Goal: Information Seeking & Learning: Learn about a topic

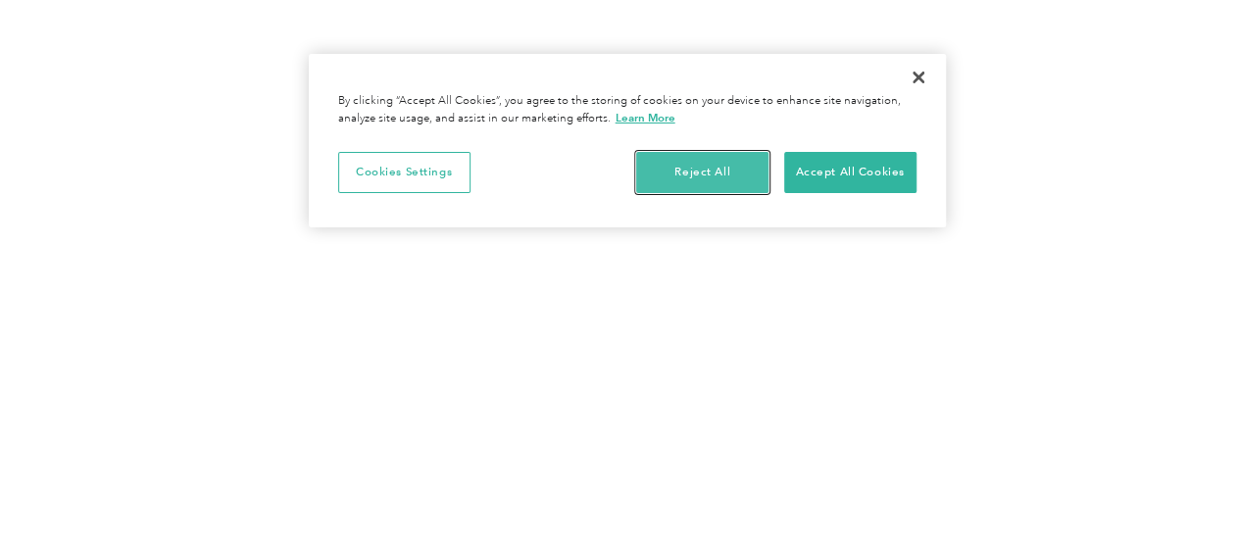
drag, startPoint x: 731, startPoint y: 166, endPoint x: 714, endPoint y: 186, distance: 26.5
click at [731, 166] on button "Reject All" at bounding box center [702, 172] width 132 height 41
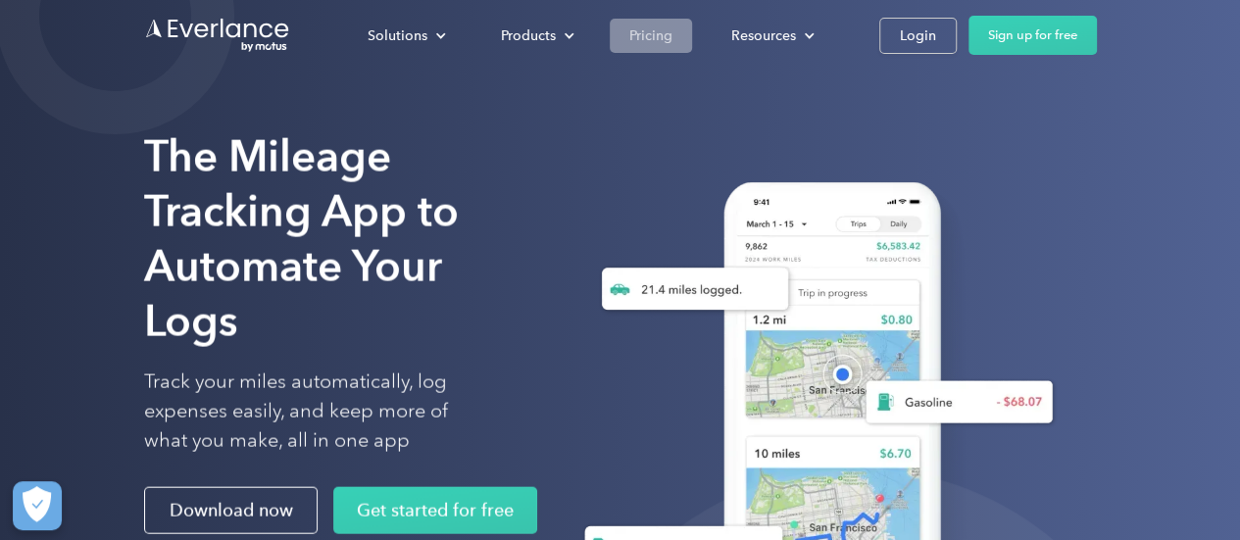
click at [664, 35] on div "Pricing" at bounding box center [650, 36] width 43 height 24
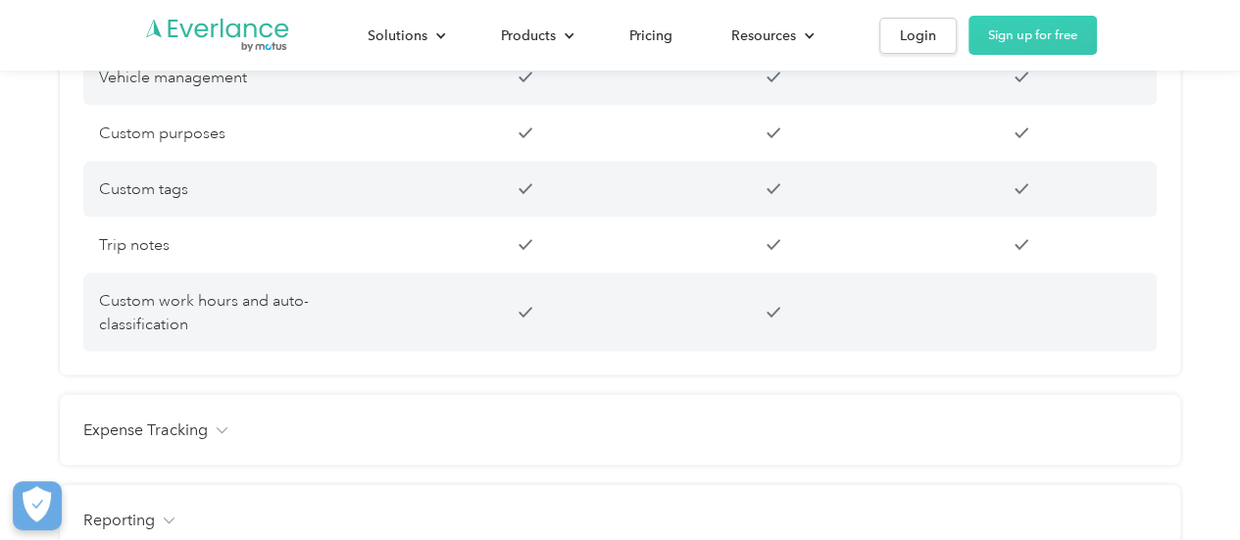
scroll to position [2156, 0]
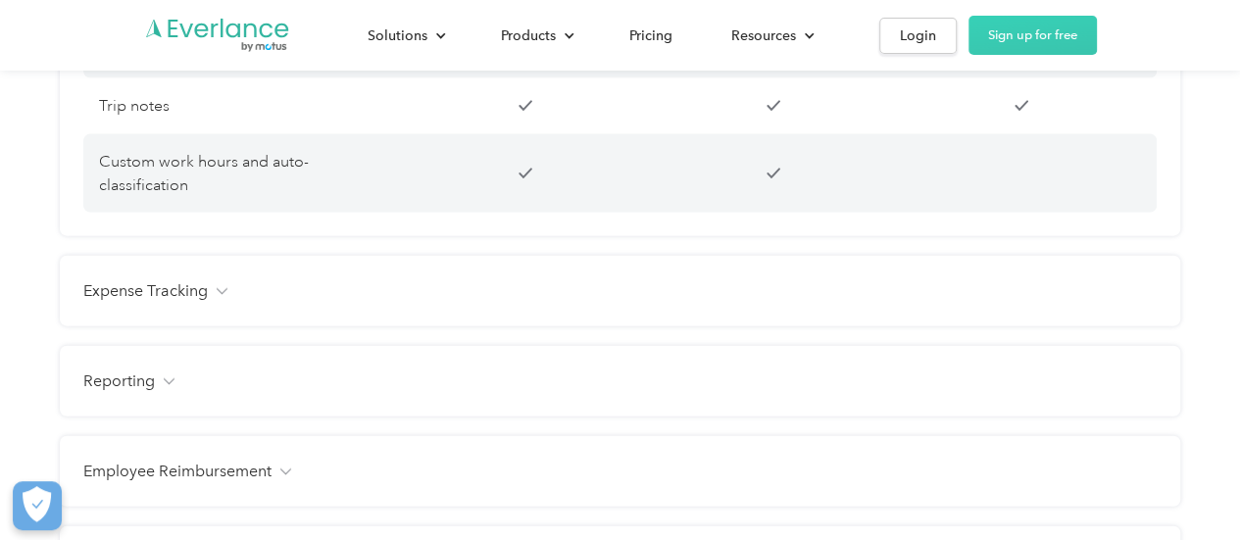
click at [230, 279] on div "Expense Tracking" at bounding box center [619, 291] width 1073 height 24
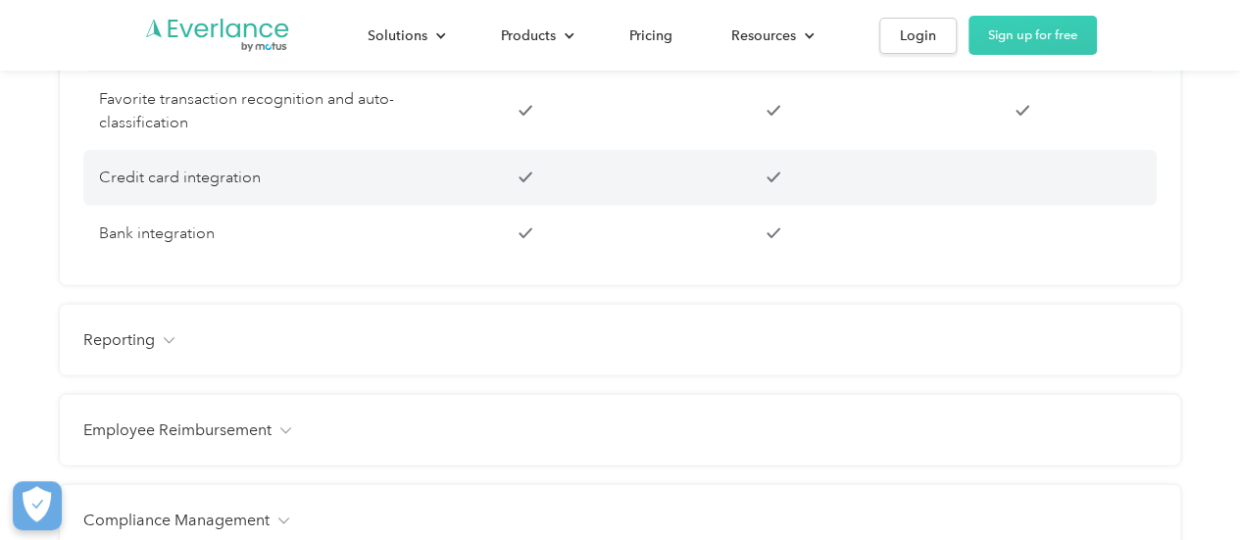
scroll to position [2548, 0]
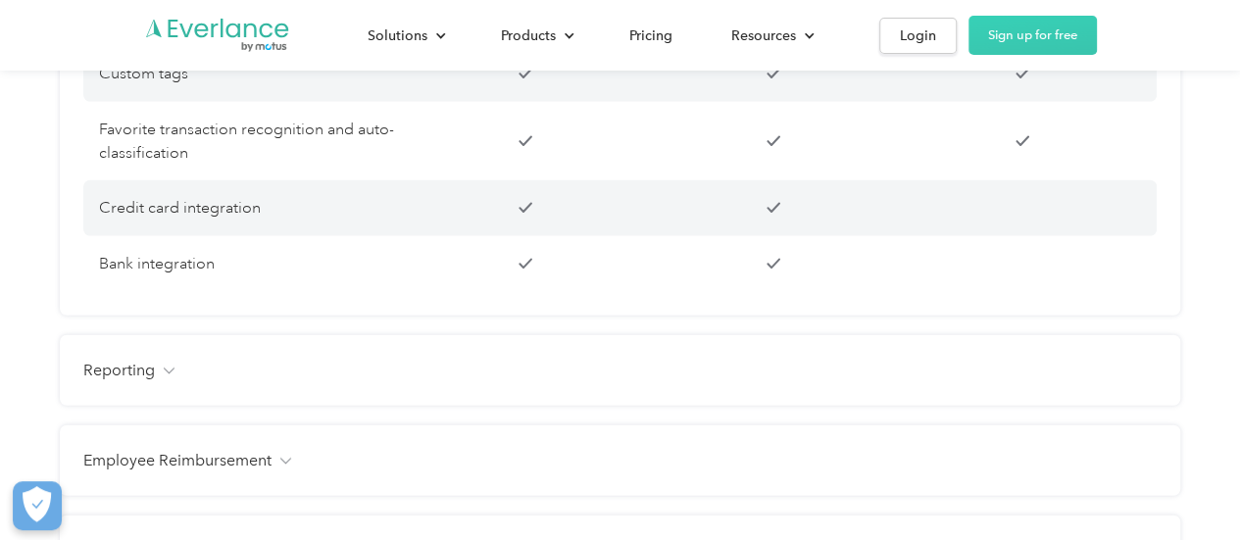
click at [789, 359] on div "Reporting" at bounding box center [619, 371] width 1073 height 24
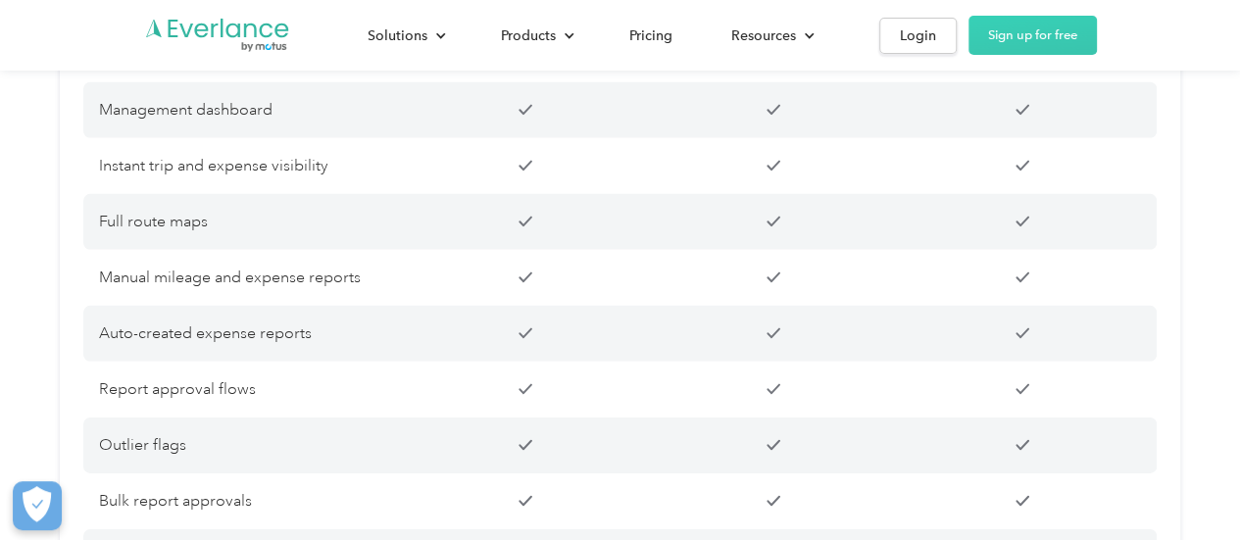
scroll to position [2842, 0]
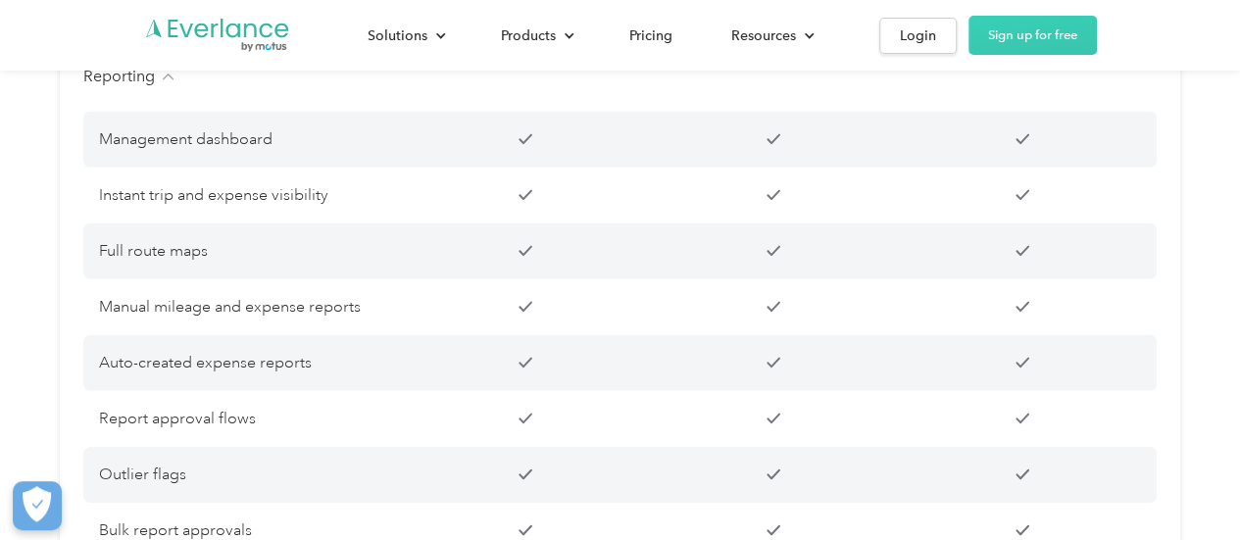
click at [319, 351] on p "Auto-created expense reports" at bounding box center [248, 363] width 298 height 24
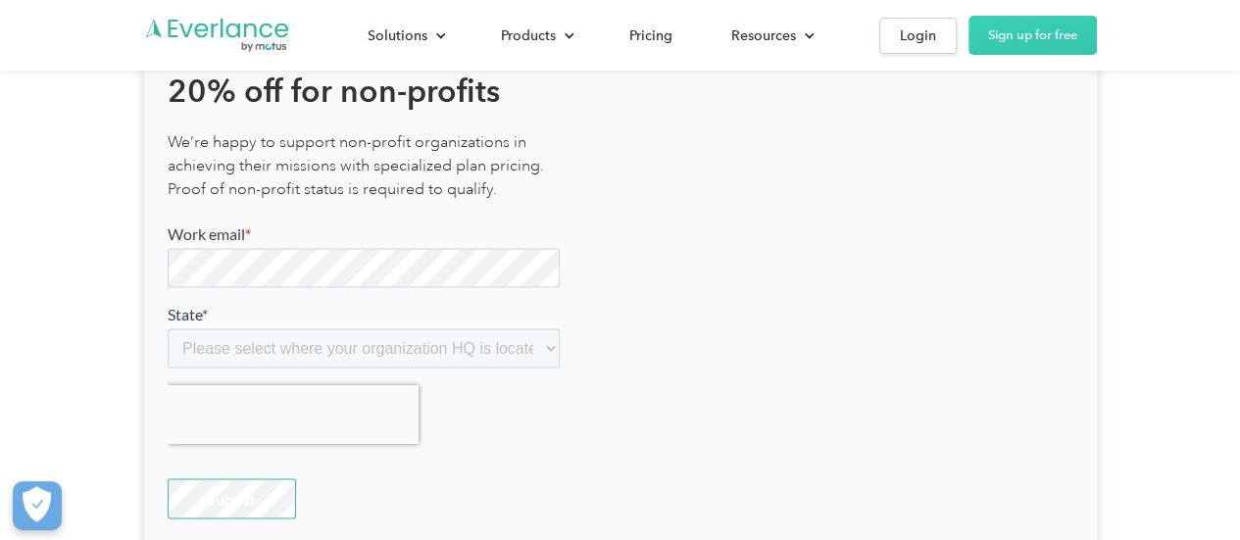
scroll to position [5586, 0]
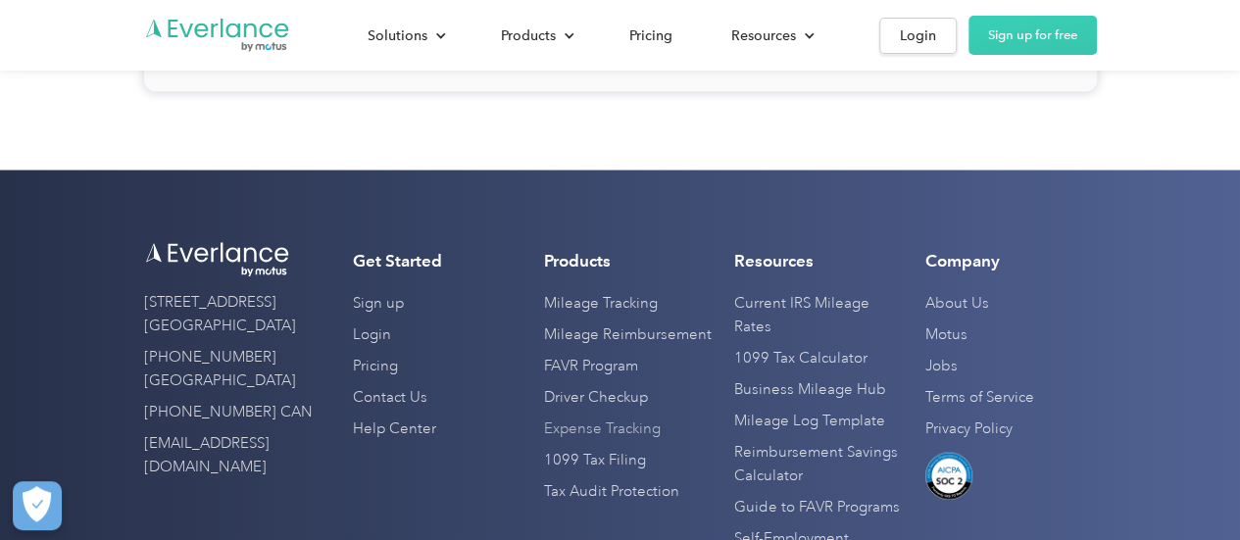
click at [586, 414] on link "Expense Tracking" at bounding box center [602, 429] width 117 height 31
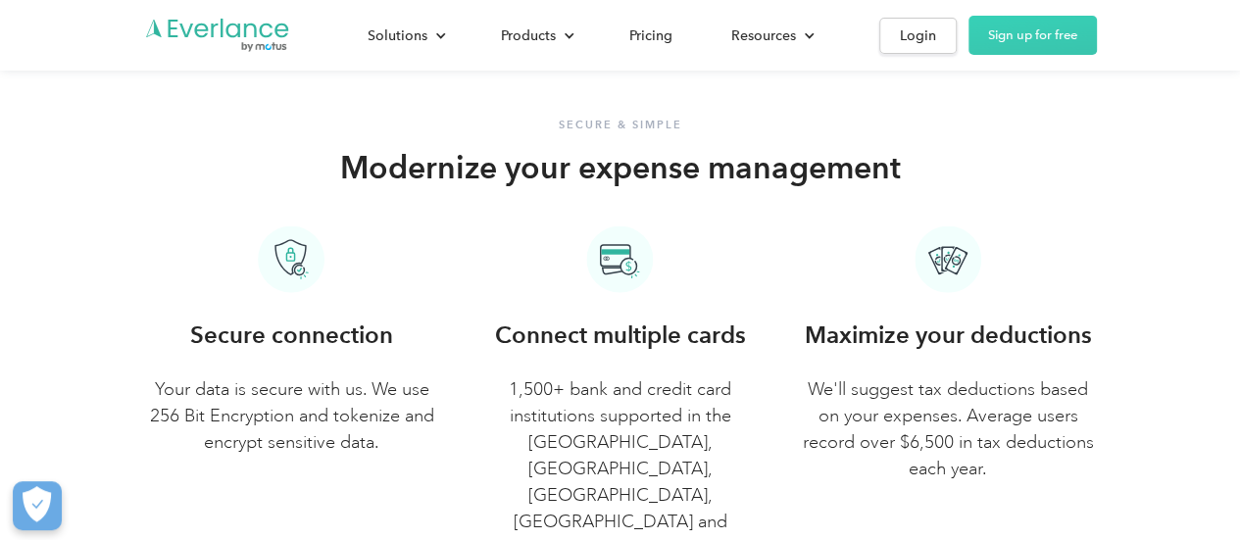
scroll to position [2254, 0]
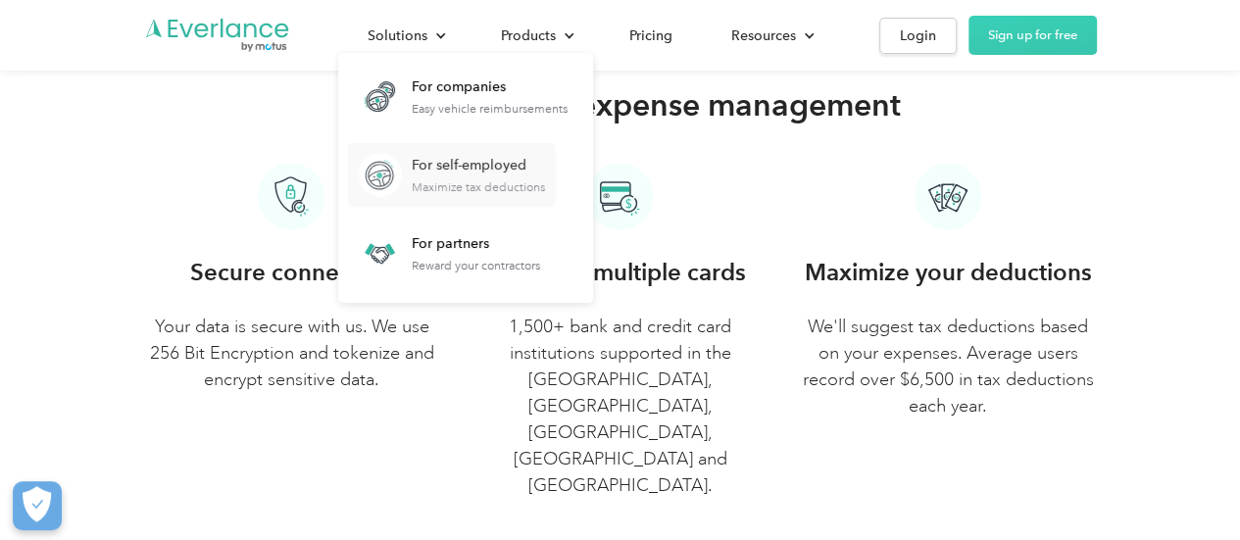
click at [520, 177] on div "For self-employed Maximize tax deductions" at bounding box center [478, 175] width 133 height 38
